Goal: Check status: Check status

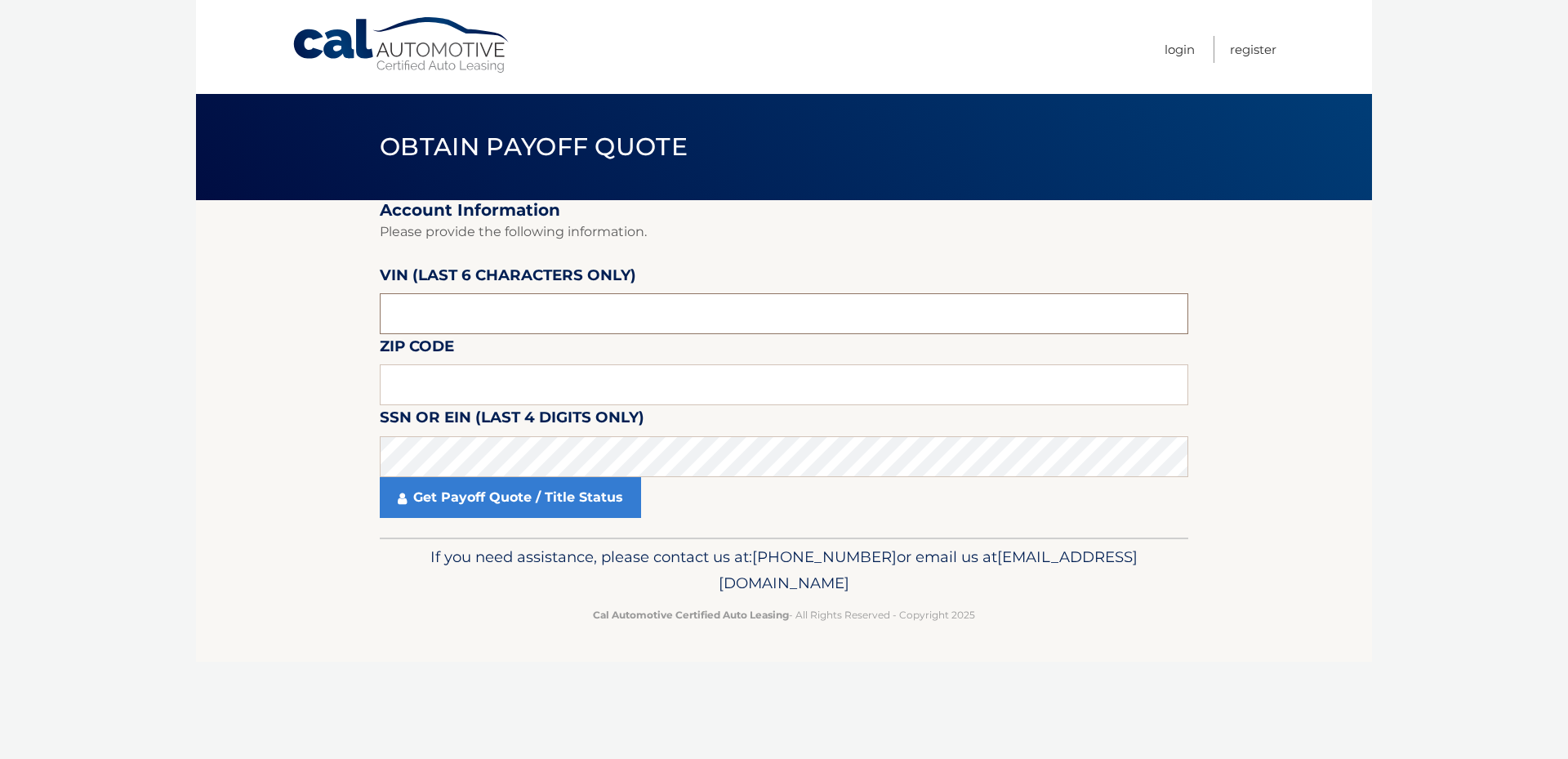
click at [438, 316] on input "text" at bounding box center [784, 314] width 808 height 41
type input "015850"
click at [472, 387] on input "text" at bounding box center [784, 385] width 808 height 41
click at [417, 384] on input "text" at bounding box center [784, 385] width 808 height 41
click at [434, 384] on input "text" at bounding box center [784, 385] width 808 height 41
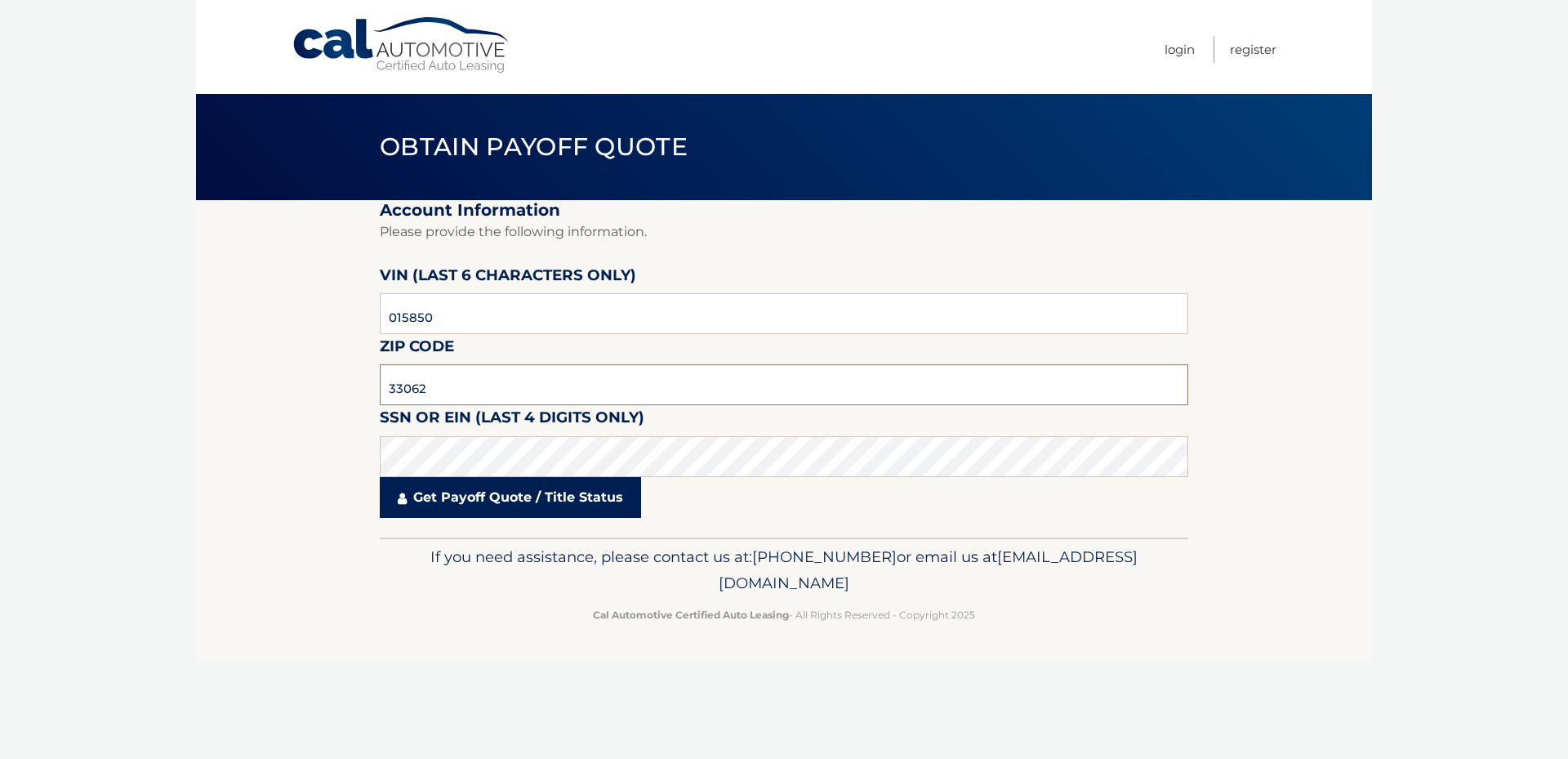
type input "33062"
click at [439, 493] on link "Get Payoff Quote / Title Status" at bounding box center [510, 498] width 261 height 41
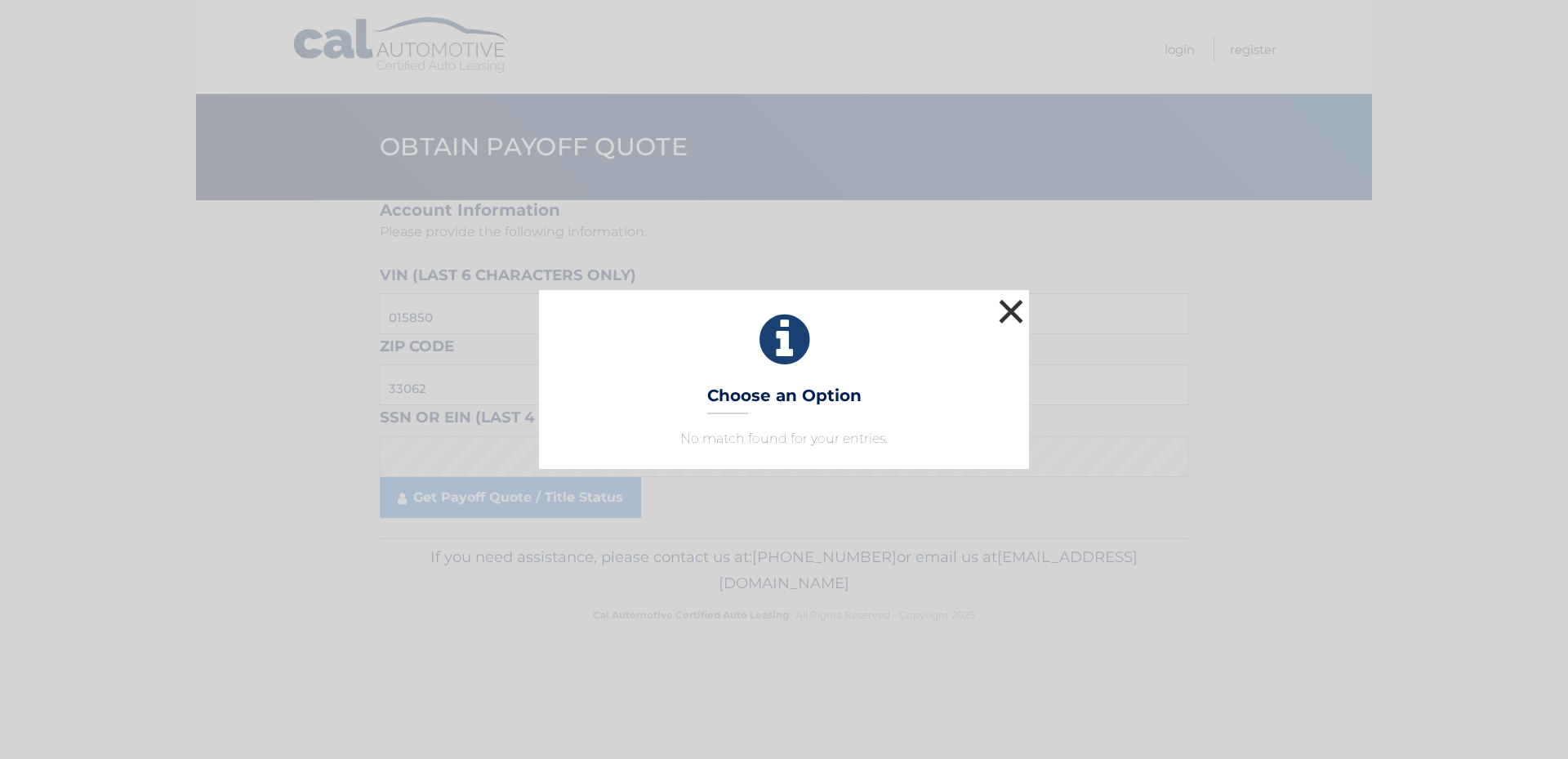
click at [1005, 310] on button "×" at bounding box center [1010, 311] width 33 height 33
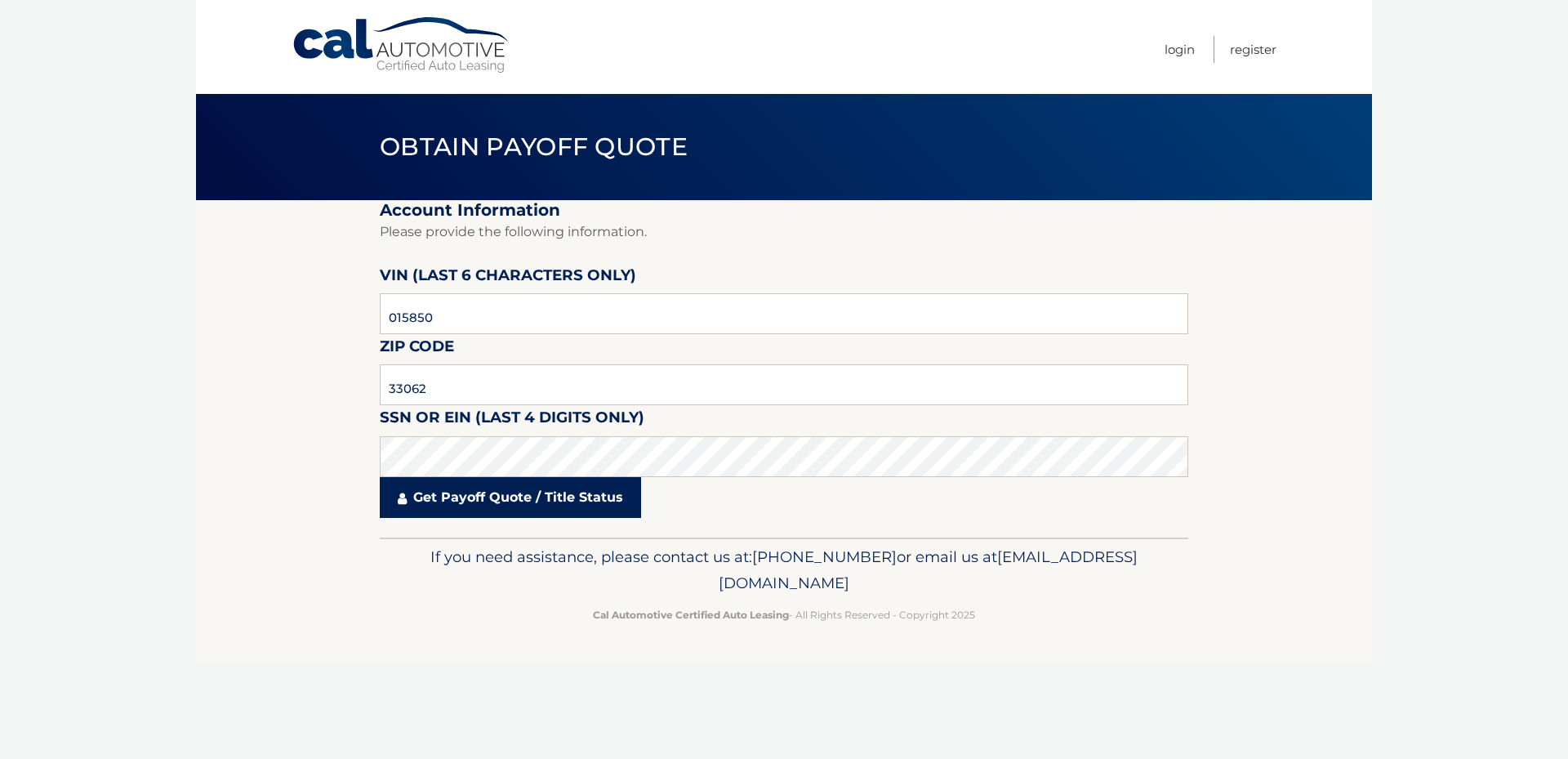
click at [434, 505] on link "Get Payoff Quote / Title Status" at bounding box center [510, 498] width 261 height 41
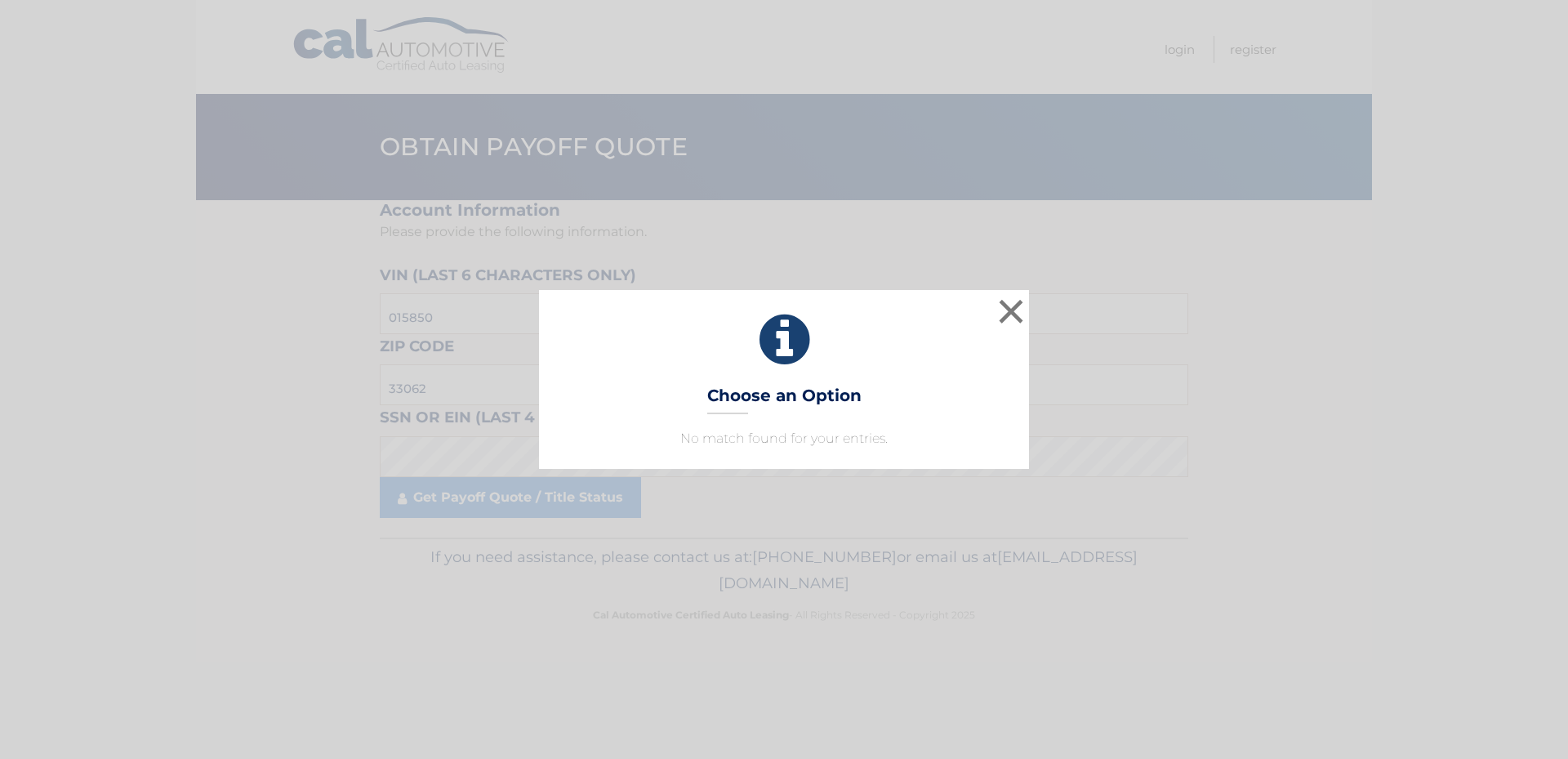
click at [766, 396] on h3 "Choose an Option" at bounding box center [784, 400] width 154 height 29
click at [1001, 309] on button "×" at bounding box center [1010, 311] width 33 height 33
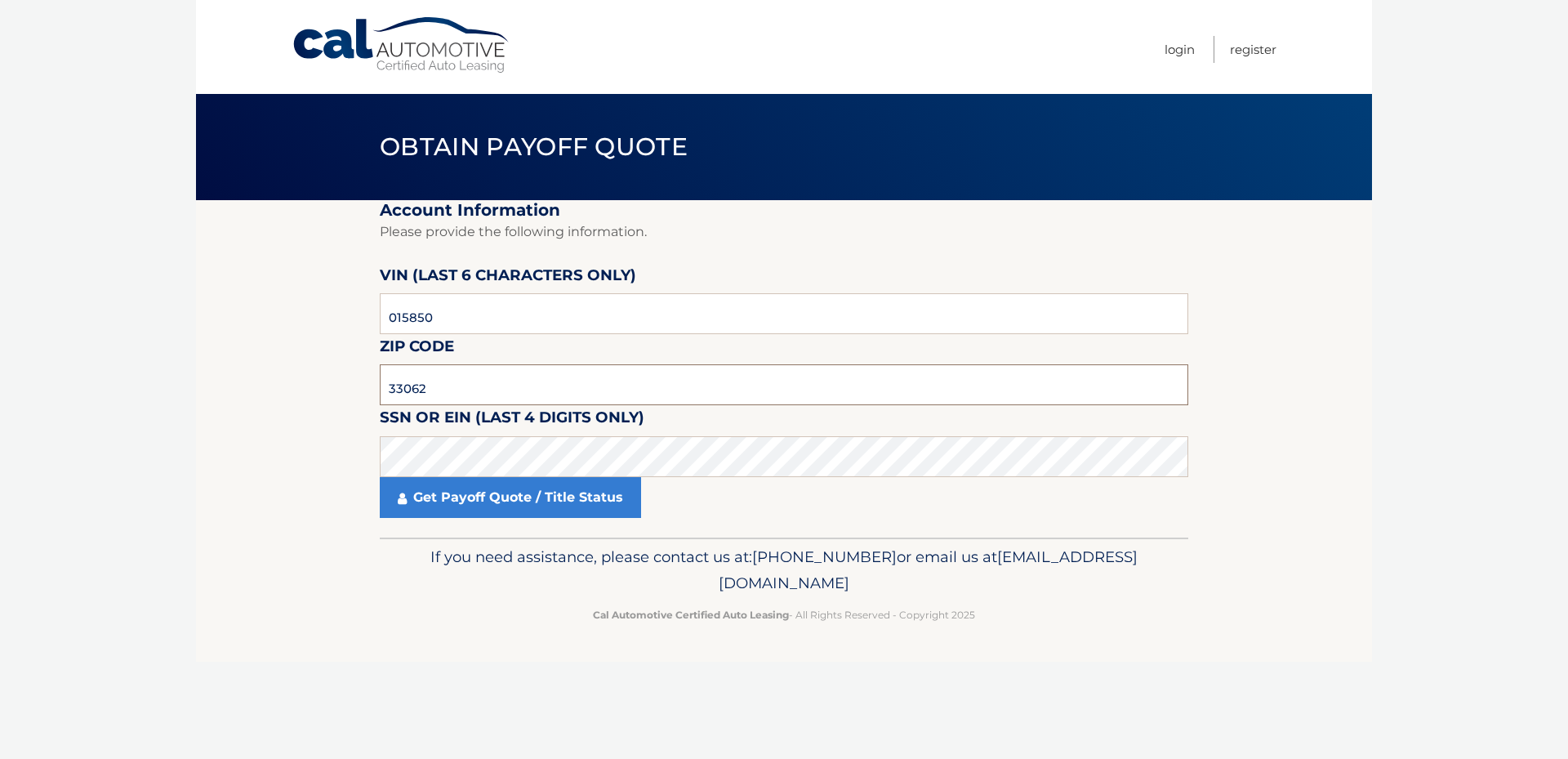
click at [492, 393] on input "33062" at bounding box center [784, 385] width 808 height 41
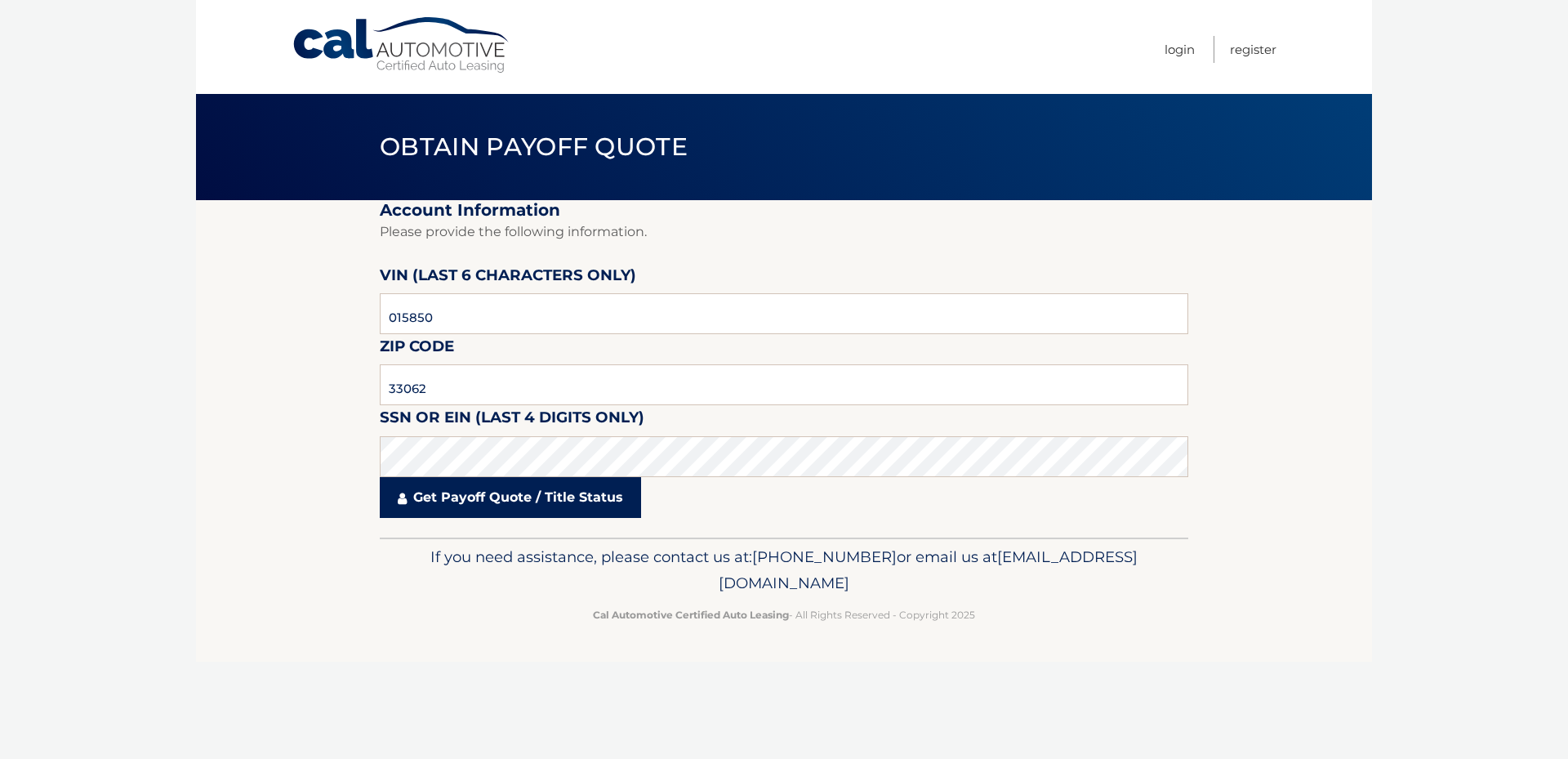
click at [440, 500] on link "Get Payoff Quote / Title Status" at bounding box center [510, 498] width 261 height 41
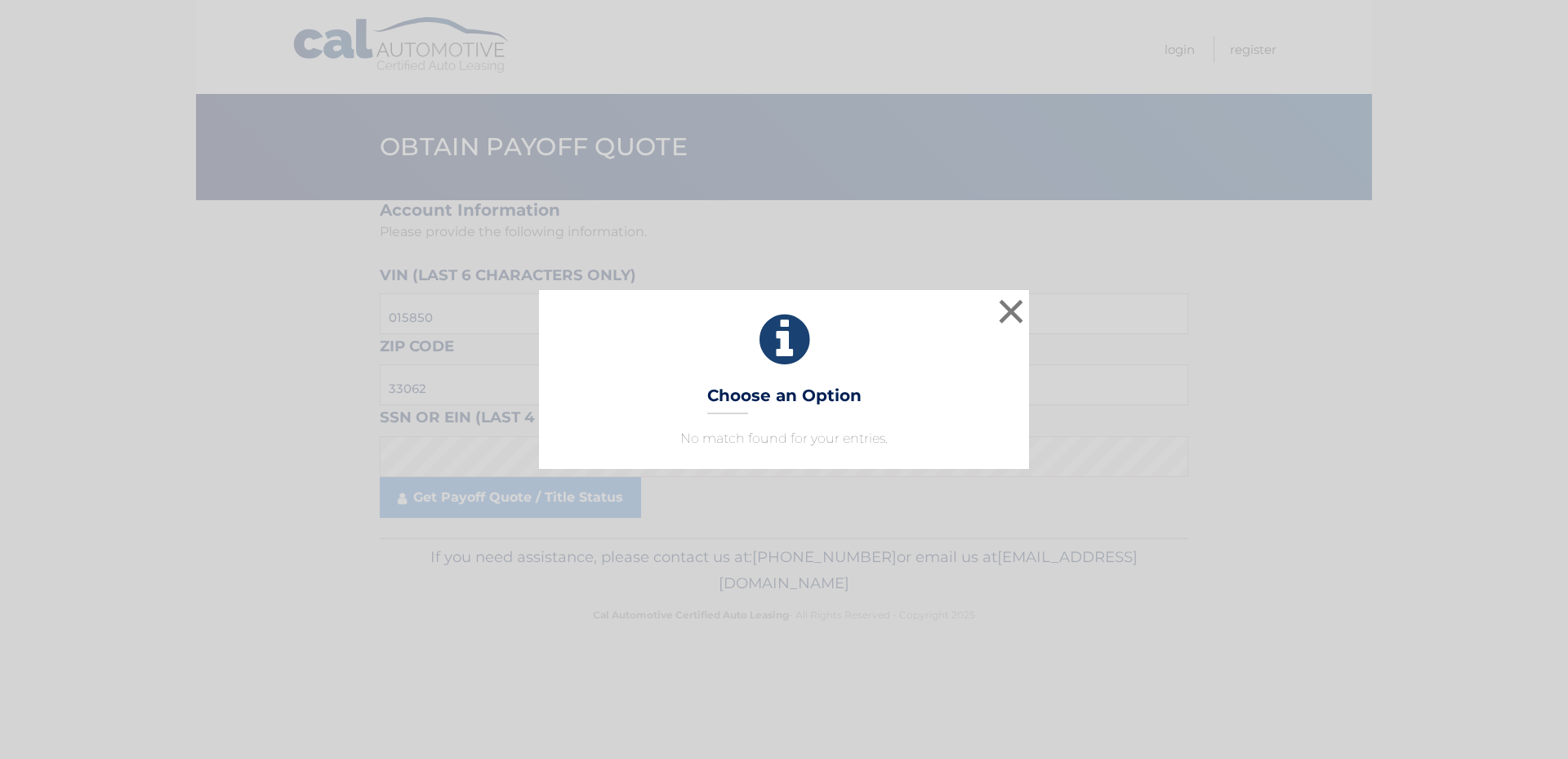
click at [784, 421] on div "× Choose an Option No match found for your entries. This is what you see on sec…" at bounding box center [784, 379] width 490 height 178
click at [1014, 305] on button "×" at bounding box center [1010, 311] width 33 height 33
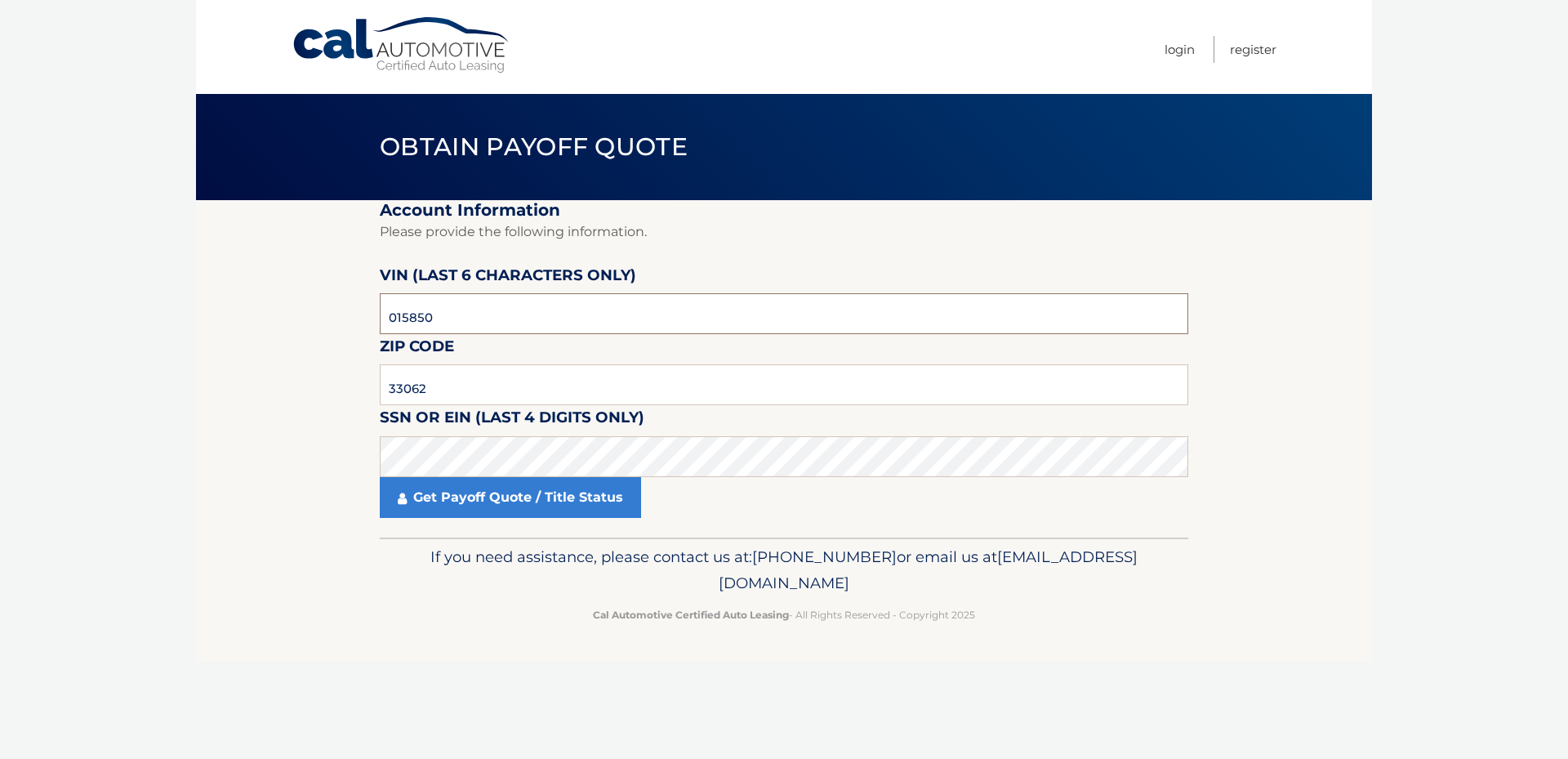
drag, startPoint x: 447, startPoint y: 317, endPoint x: 361, endPoint y: 314, distance: 86.1
click at [361, 314] on section "Account Information Please provide the following information. VIN (last 6 chara…" at bounding box center [784, 369] width 1176 height 338
click at [389, 577] on div "If you need assistance, please contact us at: 609-807-3200 or email us at Custo…" at bounding box center [784, 583] width 808 height 92
click at [420, 324] on input "text" at bounding box center [784, 314] width 808 height 41
type input "015850"
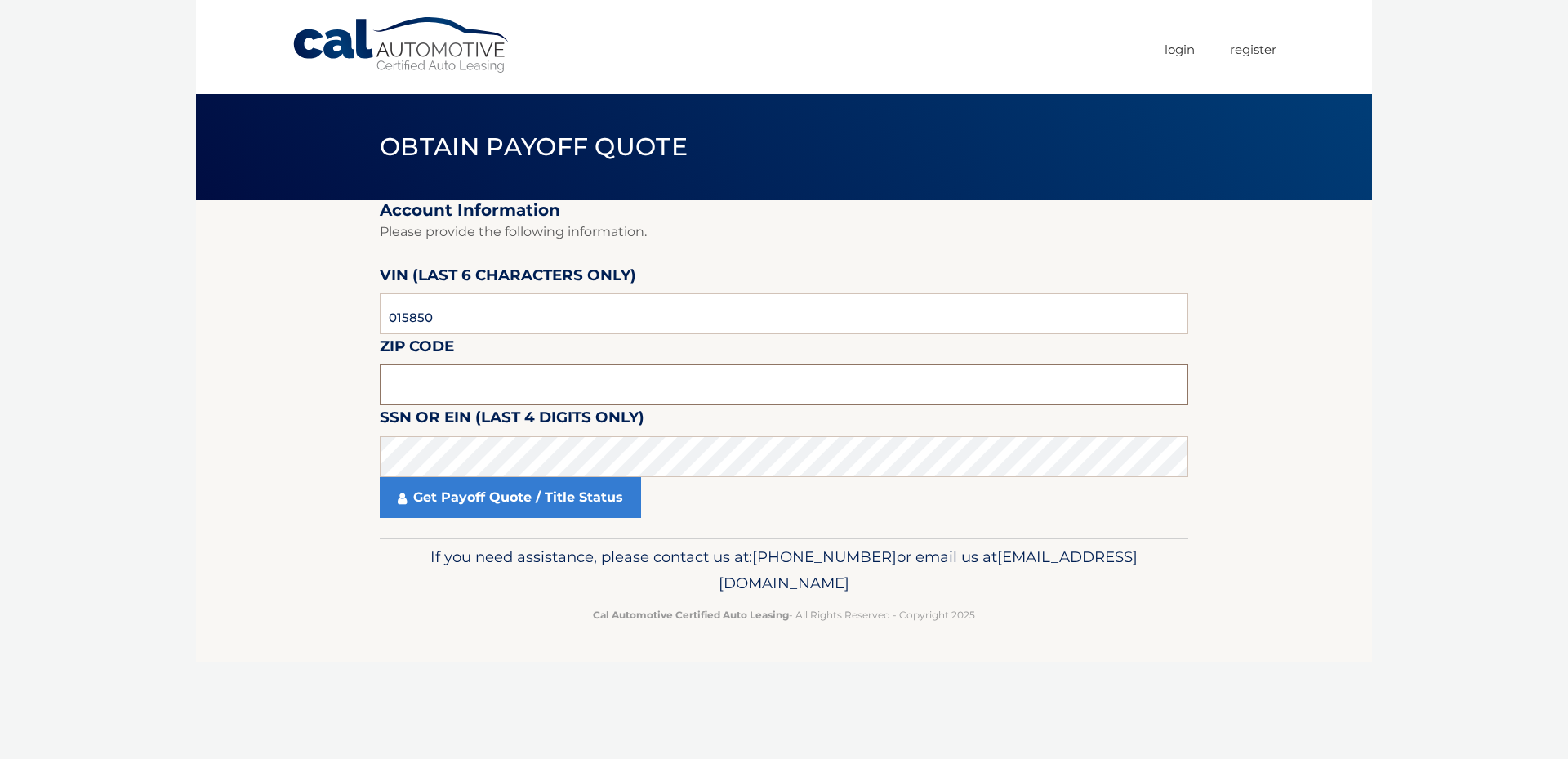
click at [419, 376] on input "text" at bounding box center [784, 385] width 808 height 41
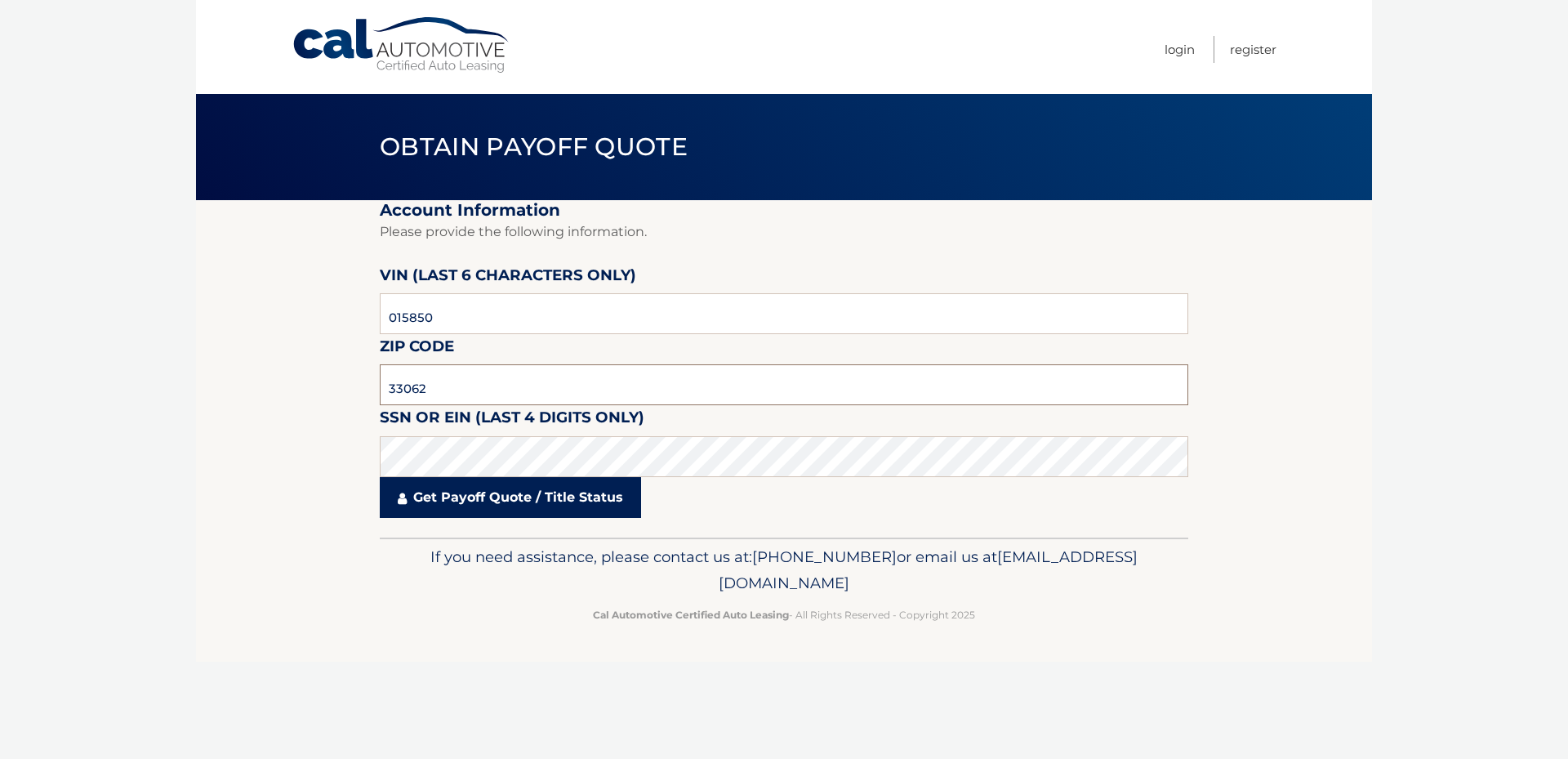
type input "33062"
click at [521, 499] on link "Get Payoff Quote / Title Status" at bounding box center [510, 498] width 261 height 41
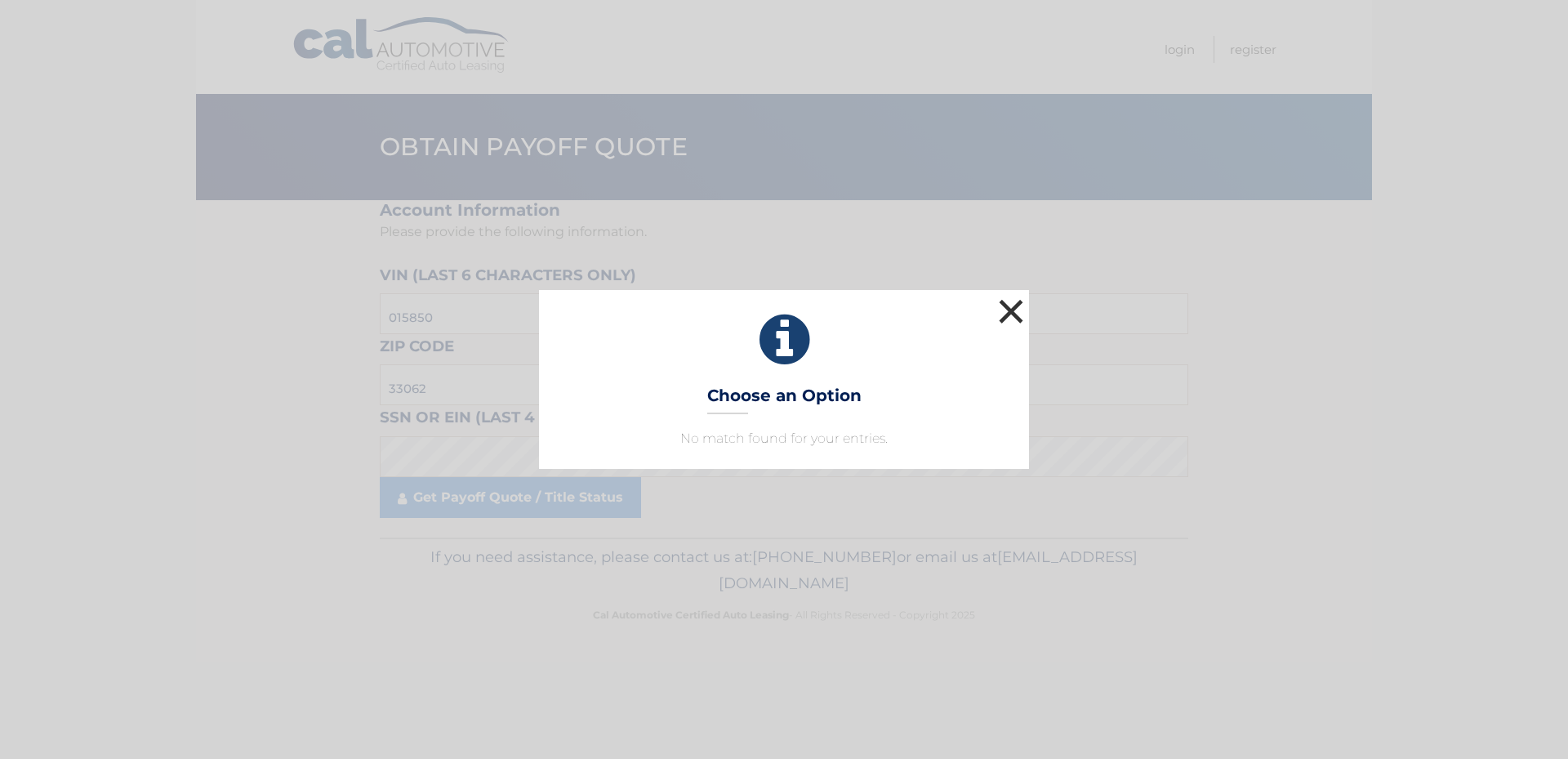
click at [1013, 305] on button "×" at bounding box center [1010, 311] width 33 height 33
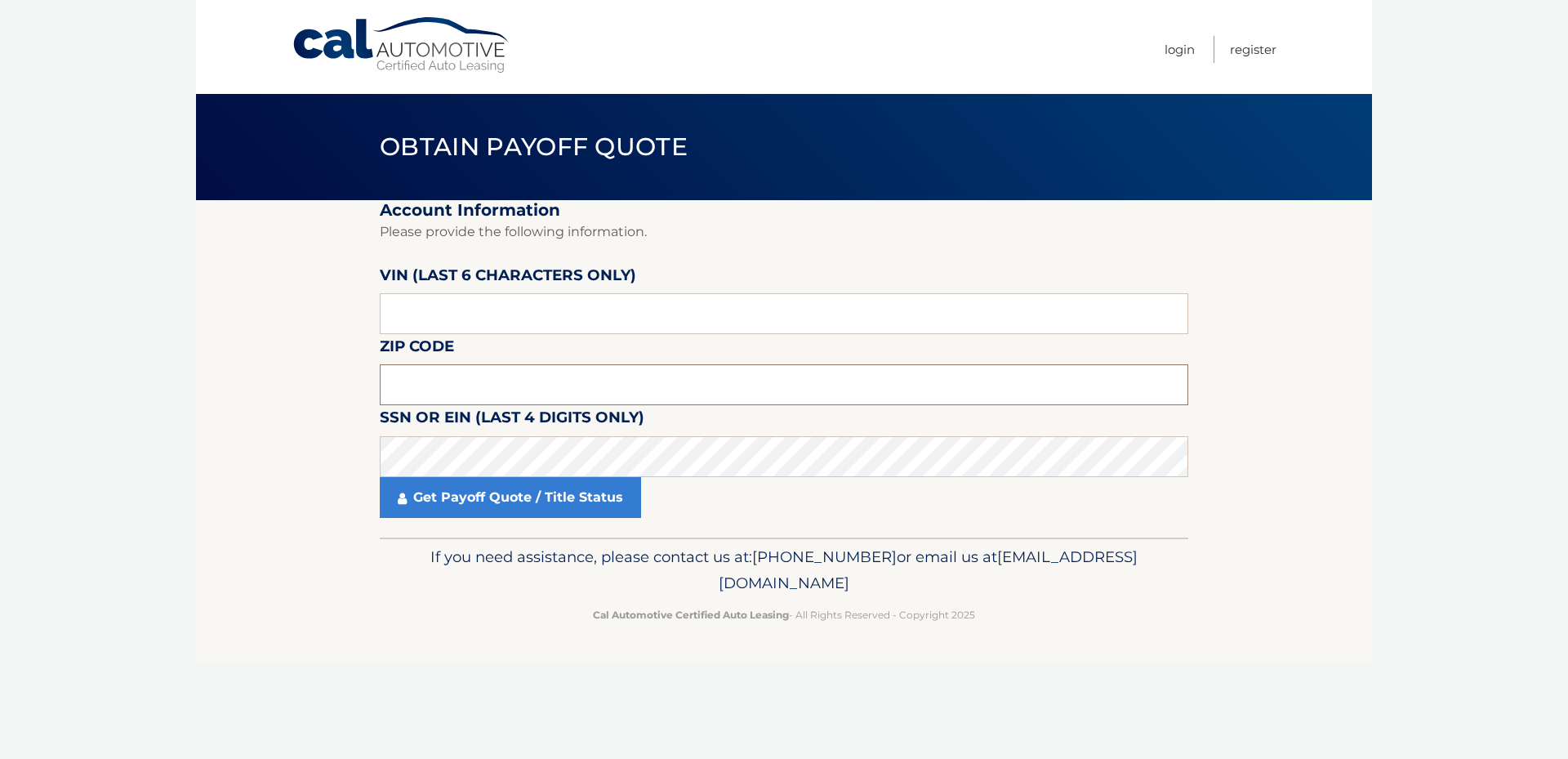
click at [470, 384] on input "text" at bounding box center [784, 385] width 808 height 41
click at [530, 381] on input "text" at bounding box center [784, 385] width 808 height 41
type input "33473"
click at [396, 306] on input "text" at bounding box center [784, 314] width 808 height 41
click at [389, 314] on input "text" at bounding box center [784, 314] width 808 height 41
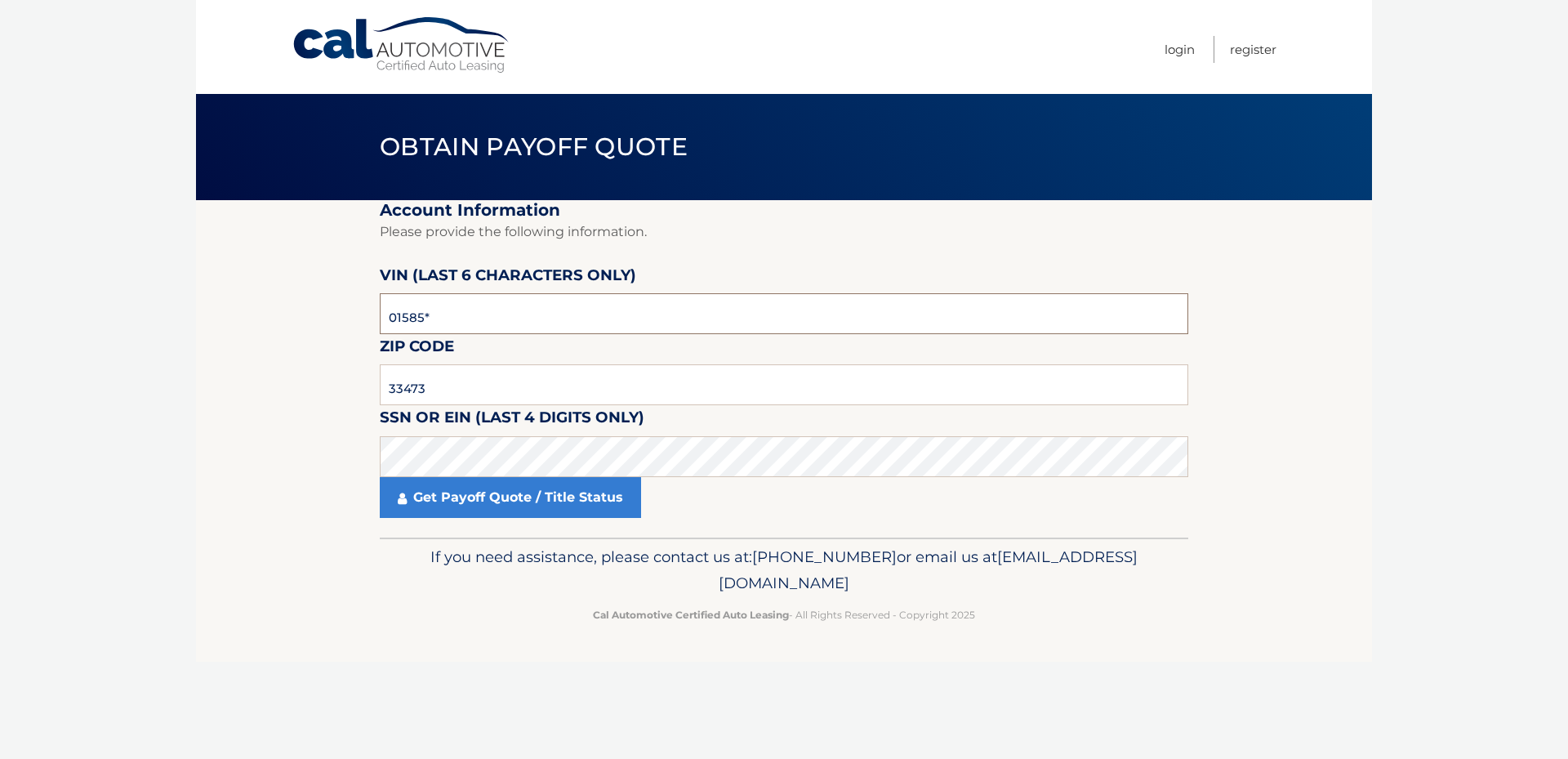
type input "015850"
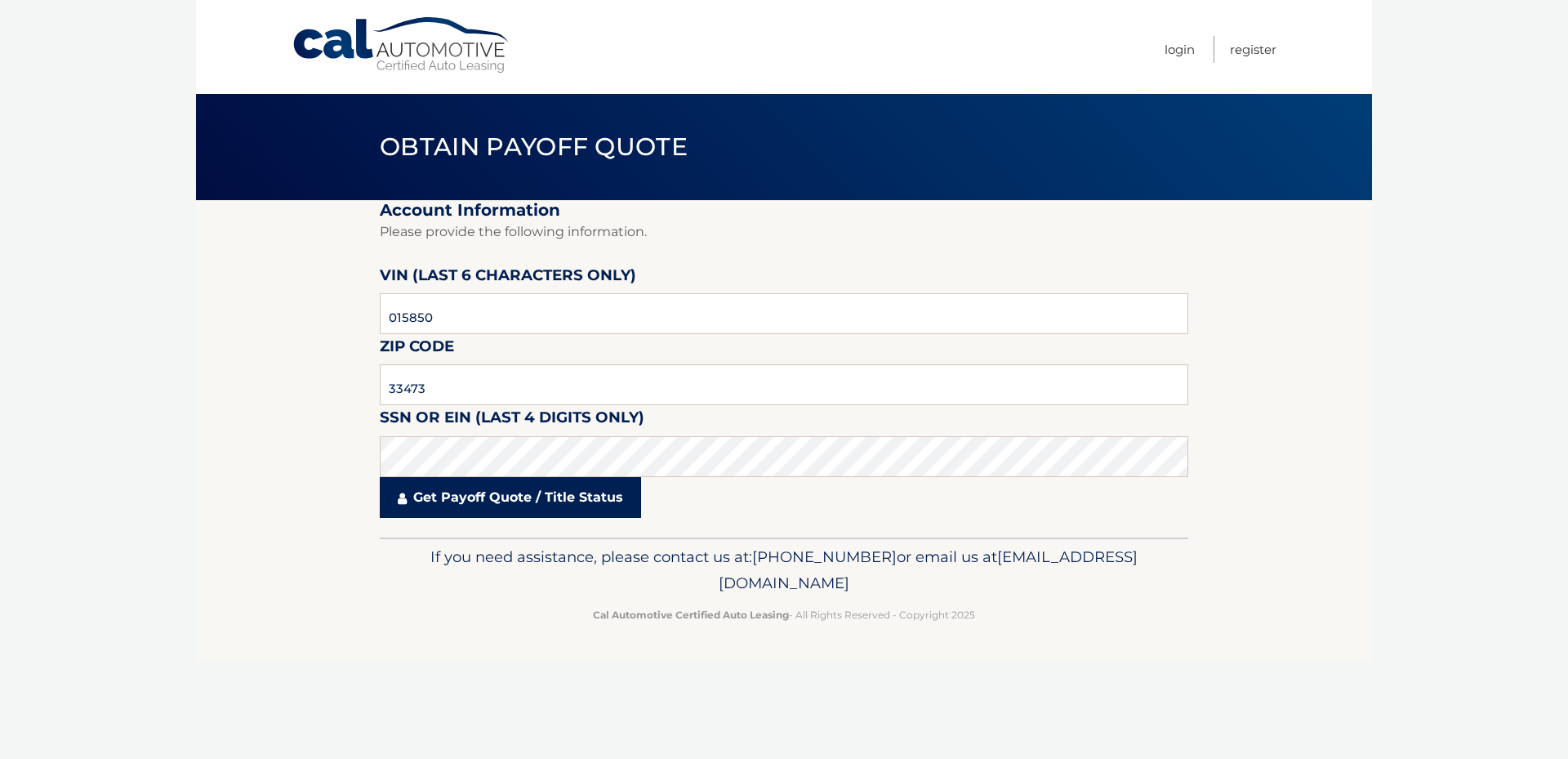
click at [501, 496] on link "Get Payoff Quote / Title Status" at bounding box center [510, 498] width 261 height 41
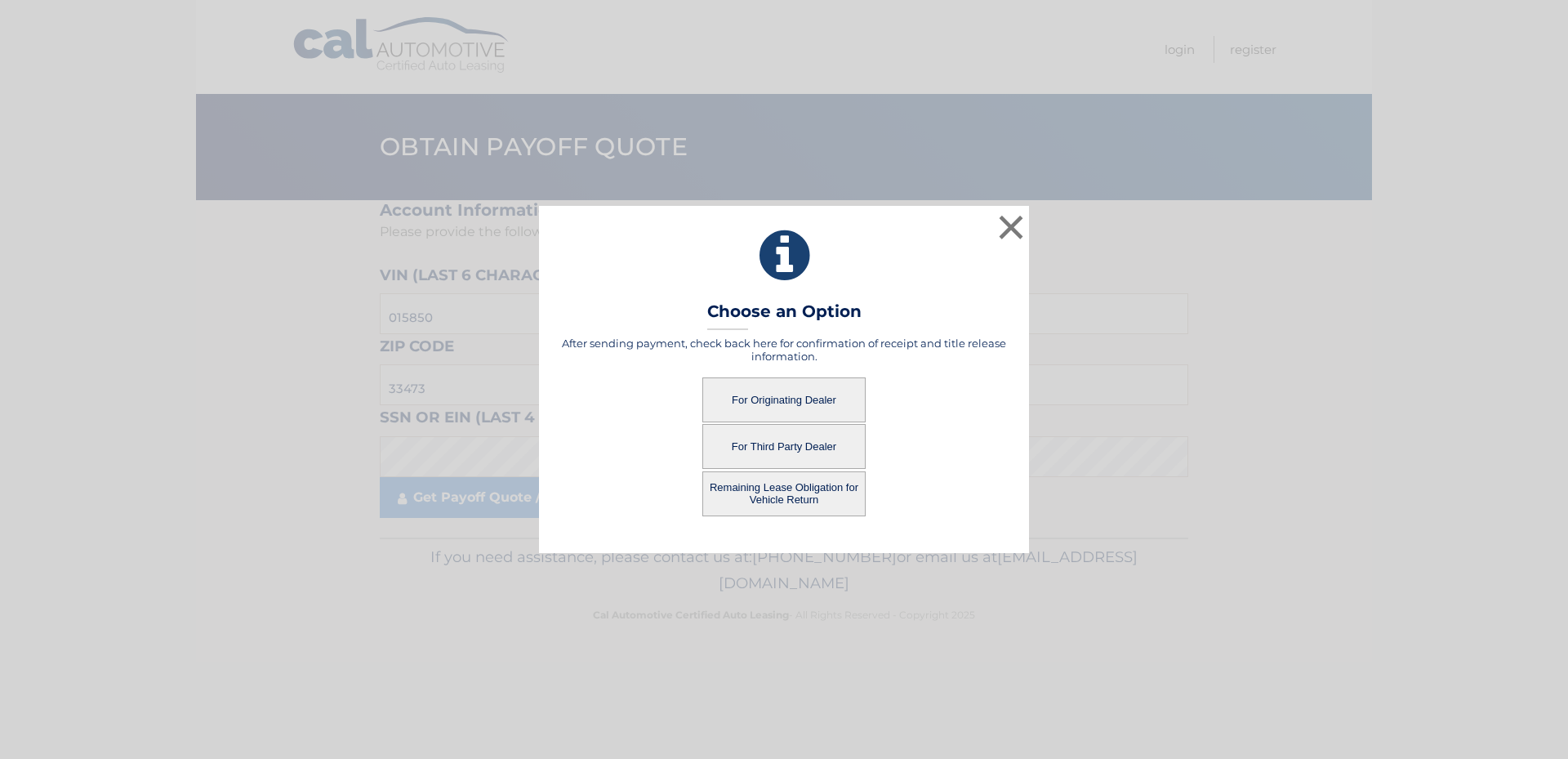
click at [803, 395] on button "For Originating Dealer" at bounding box center [784, 400] width 164 height 45
click at [777, 394] on button "For Originating Dealer" at bounding box center [784, 400] width 164 height 45
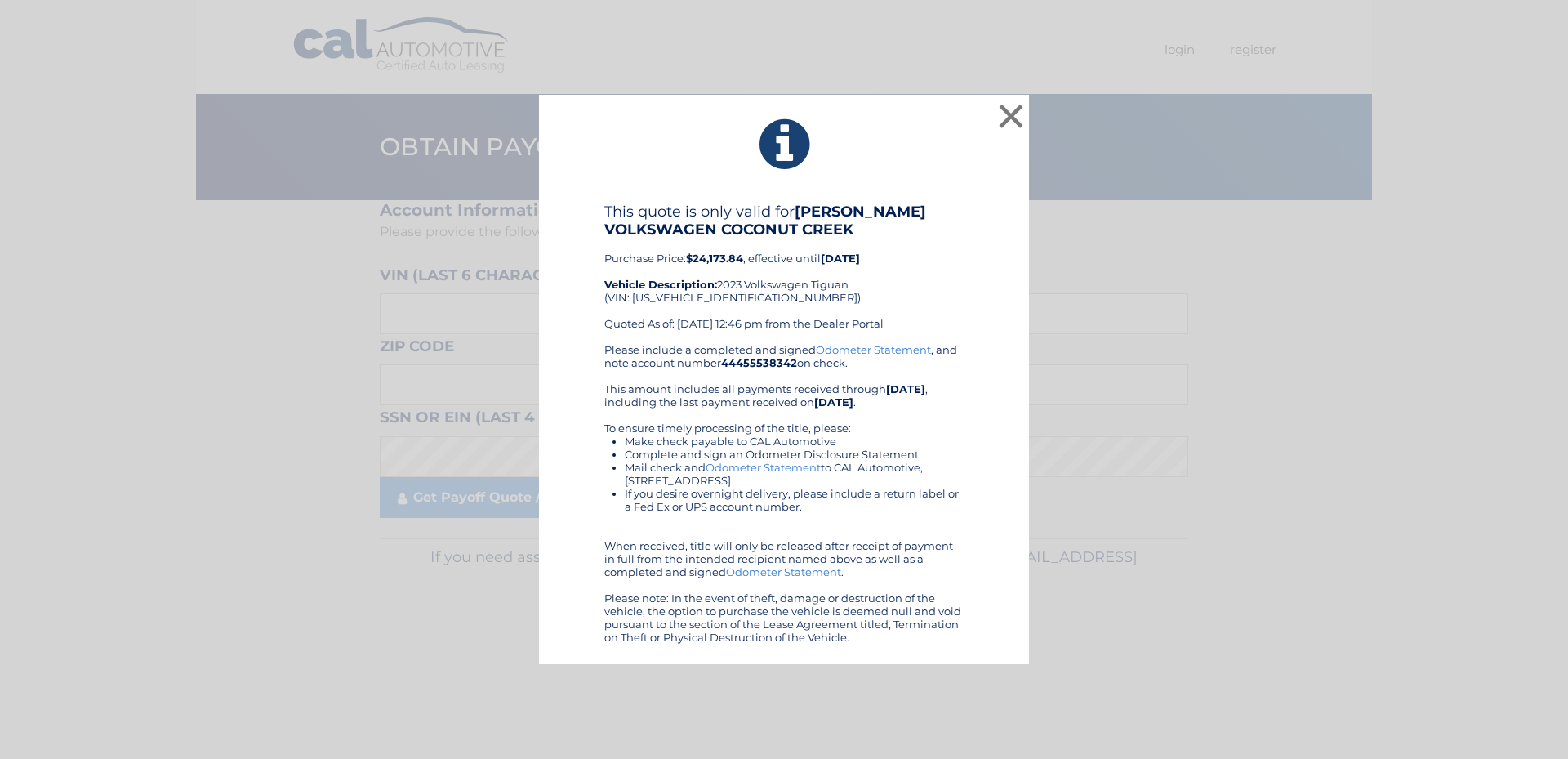
click at [770, 466] on link "Odometer Statement" at bounding box center [762, 467] width 115 height 13
click at [1011, 111] on button "×" at bounding box center [1010, 115] width 33 height 33
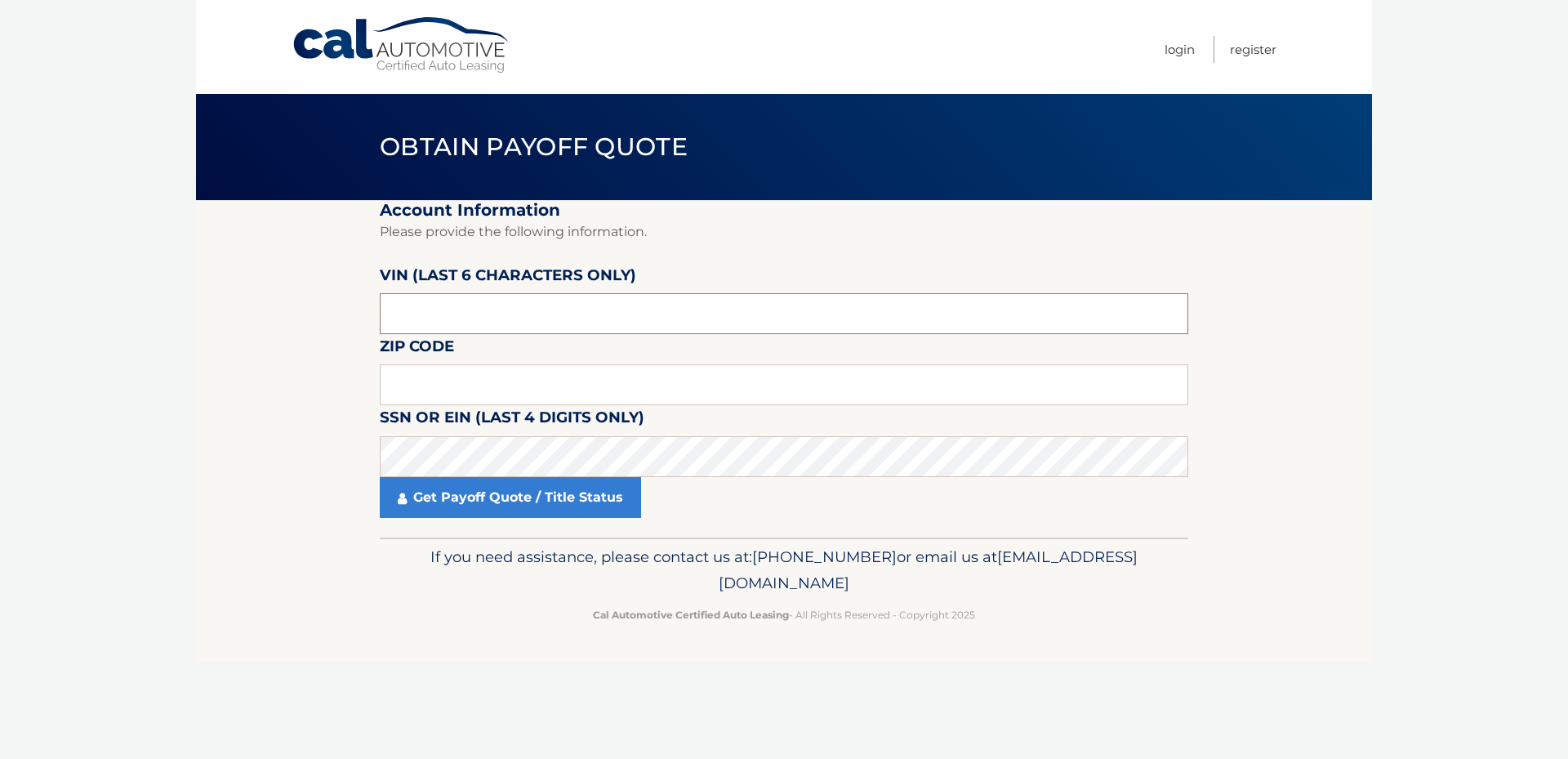
click at [419, 314] on input "text" at bounding box center [784, 314] width 808 height 41
type input "0*****"
type input "015850"
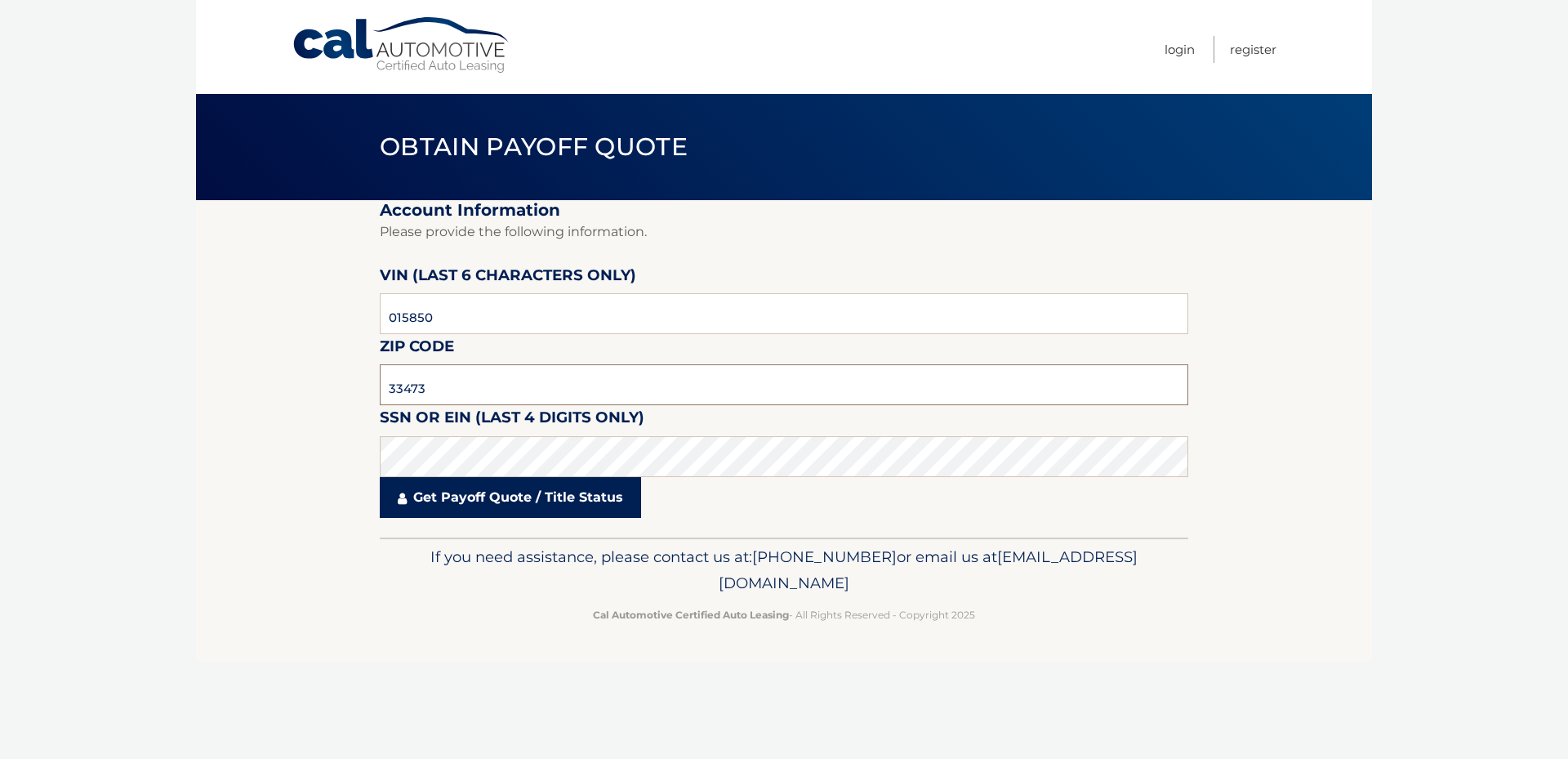
type input "33473"
click at [424, 498] on link "Get Payoff Quote / Title Status" at bounding box center [510, 498] width 261 height 41
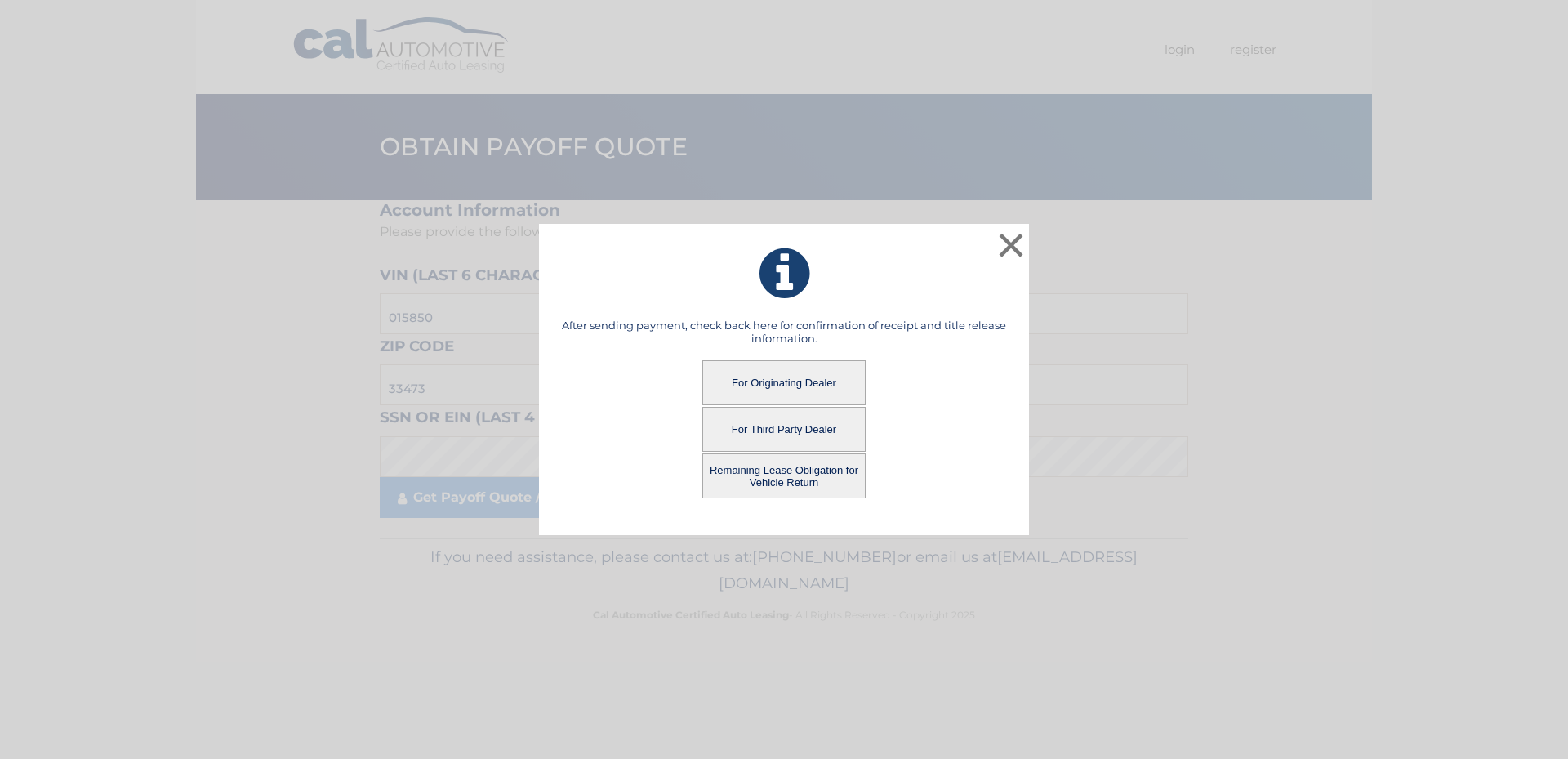
click at [788, 468] on button "Remaining Lease Obligation for Vehicle Return" at bounding box center [784, 475] width 164 height 45
click at [797, 473] on button "Remaining Lease Obligation for Vehicle Return" at bounding box center [784, 475] width 164 height 45
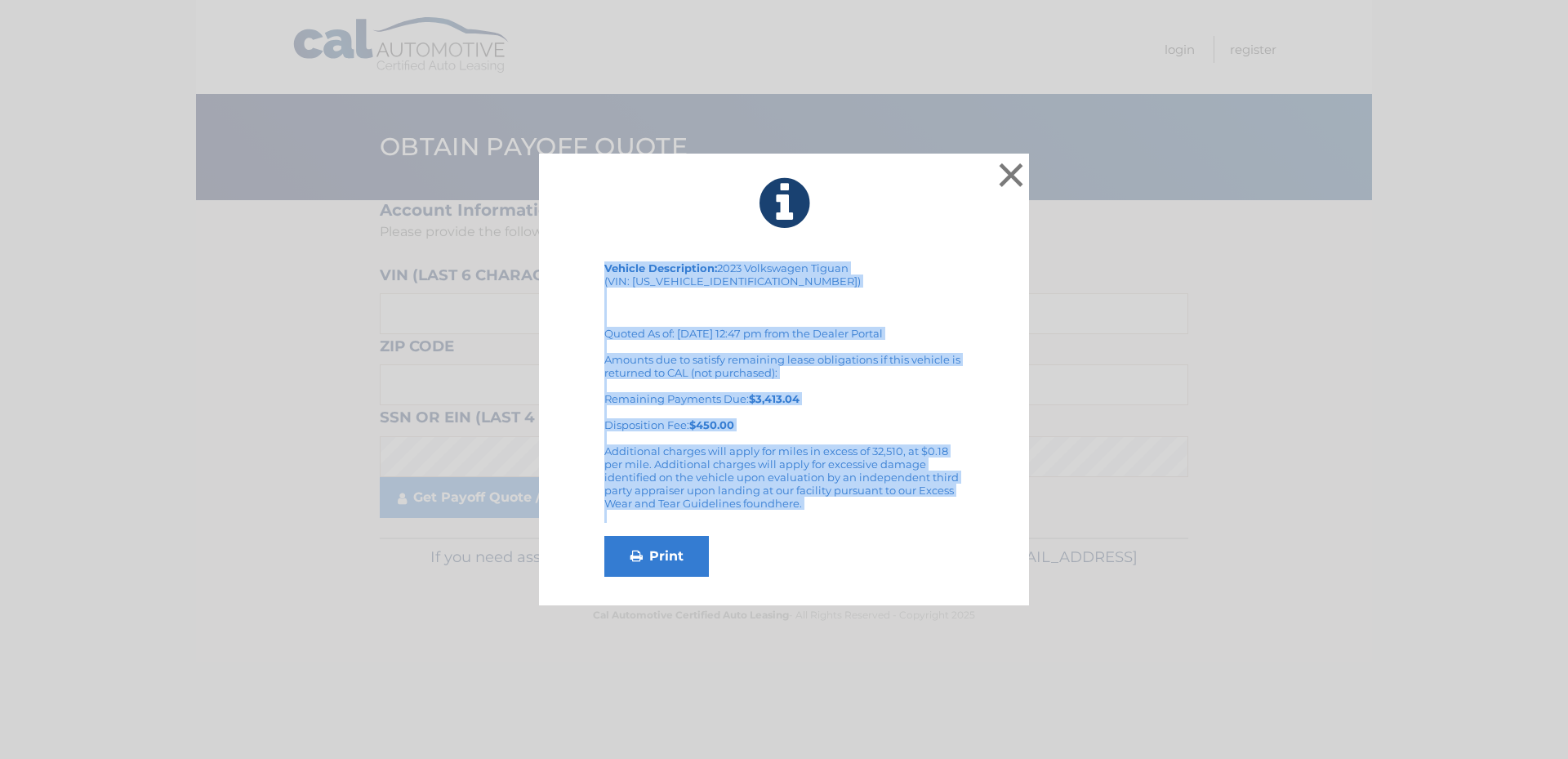
drag, startPoint x: 550, startPoint y: 169, endPoint x: 942, endPoint y: 541, distance: 540.4
click at [942, 541] on div "× Vehicle Description: 2023 Volkswagen Tiguan (VIN: [US_VEHICLE_IDENTIFICATION_…" at bounding box center [784, 380] width 490 height 453
click at [1011, 172] on button "×" at bounding box center [1010, 174] width 33 height 33
